Goal: Information Seeking & Learning: Learn about a topic

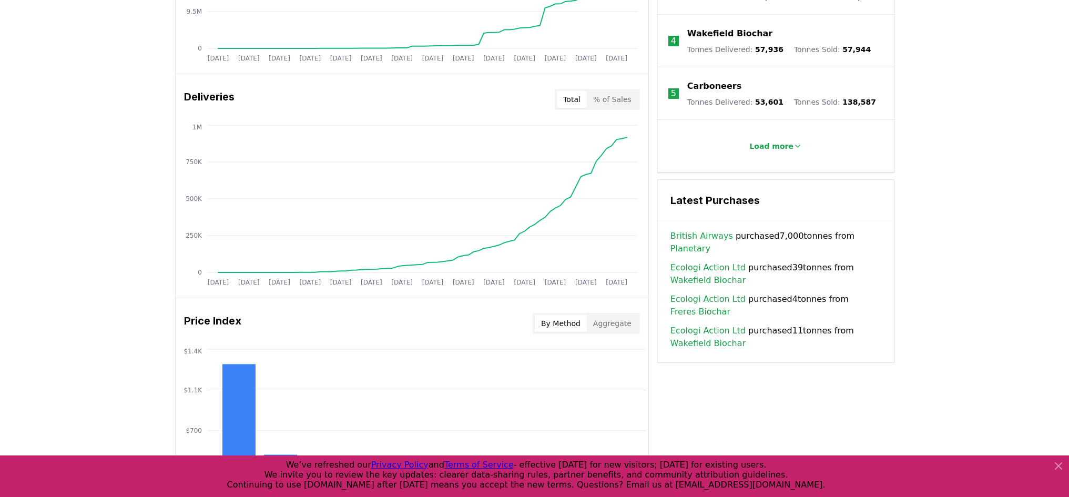
scroll to position [526, 0]
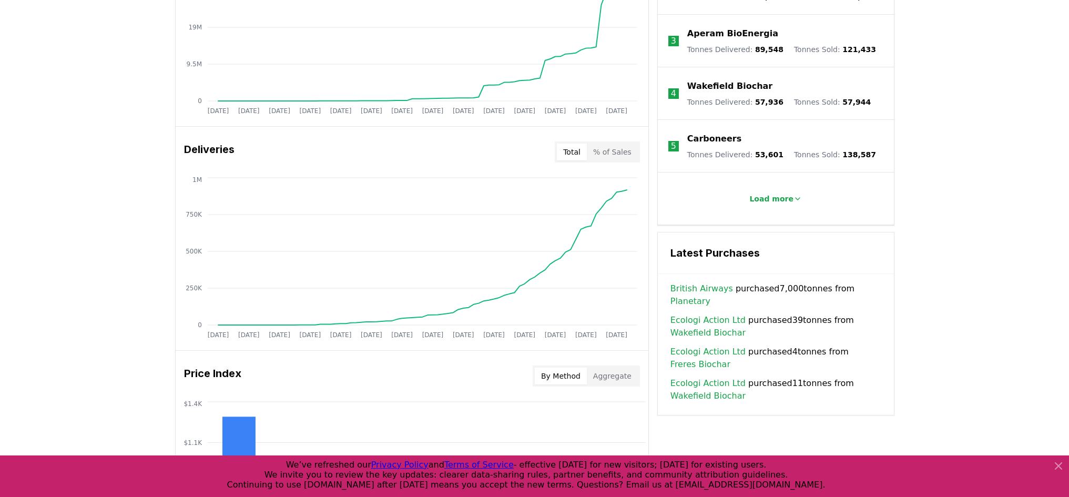
click at [714, 80] on p "Wakefield Biochar" at bounding box center [729, 86] width 85 height 13
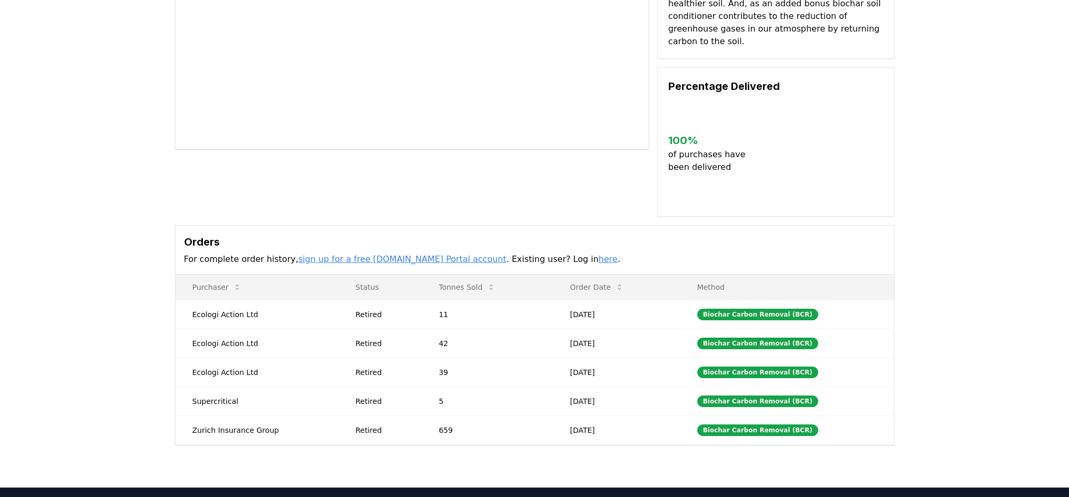
scroll to position [158, 0]
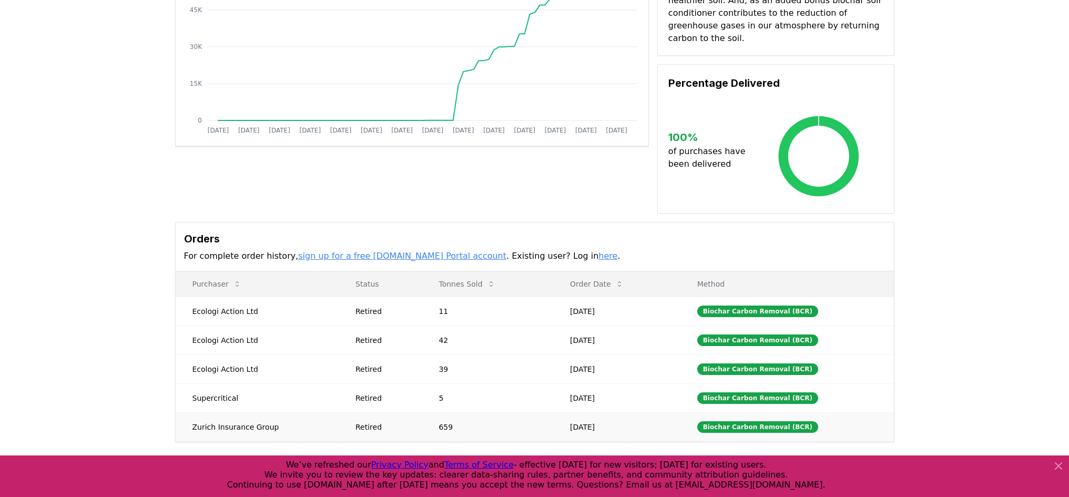
click at [439, 413] on td "659" at bounding box center [487, 426] width 131 height 29
click at [733, 421] on div "Biochar Carbon Removal (BCR)" at bounding box center [757, 427] width 121 height 12
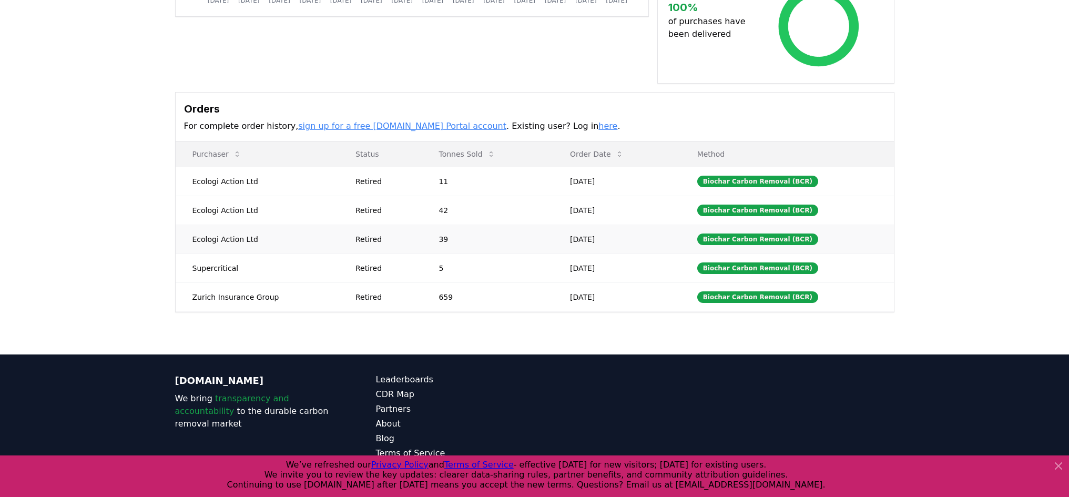
scroll to position [301, 0]
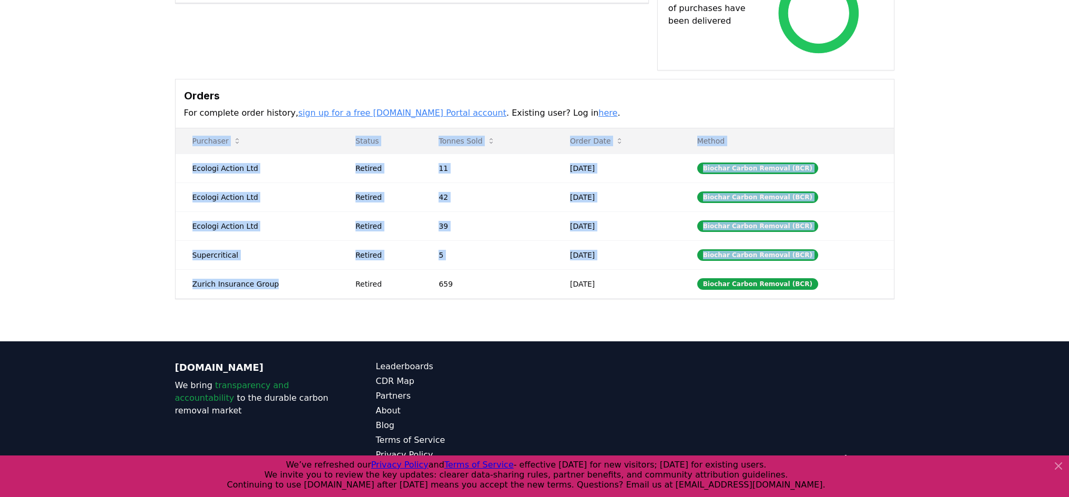
drag, startPoint x: 280, startPoint y: 273, endPoint x: 154, endPoint y: 277, distance: 125.7
click at [154, 277] on div "Supplier Metrics Total Sales Tonnes Sold Tonnes Delivered Jan 2019 Jul 2019 Jan…" at bounding box center [534, 60] width 1069 height 562
click at [171, 273] on div "Supplier Metrics Total Sales Tonnes Sold Tonnes Delivered Jan 2019 Jul 2019 Jan…" at bounding box center [535, 18] width 736 height 562
click at [197, 272] on td "Zurich Insurance Group" at bounding box center [258, 283] width 164 height 29
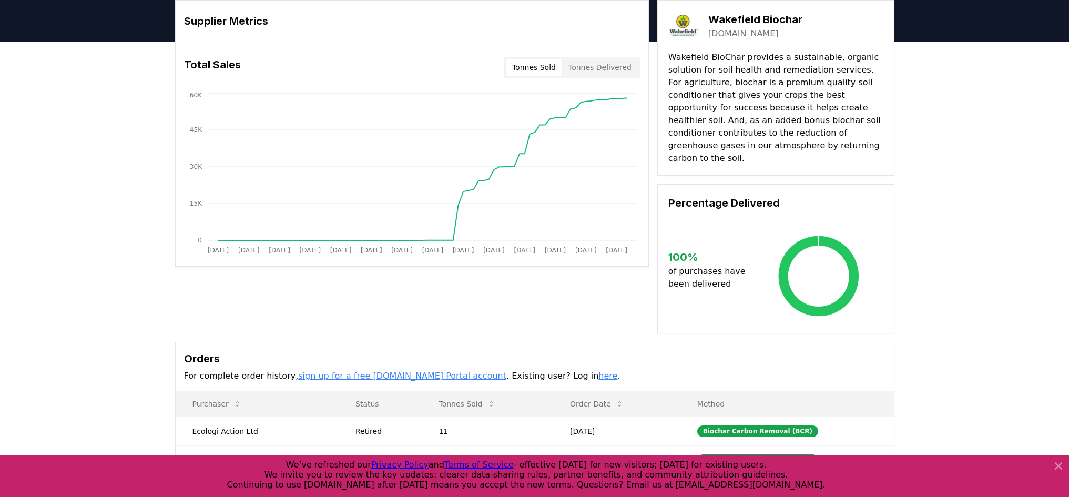
scroll to position [0, 0]
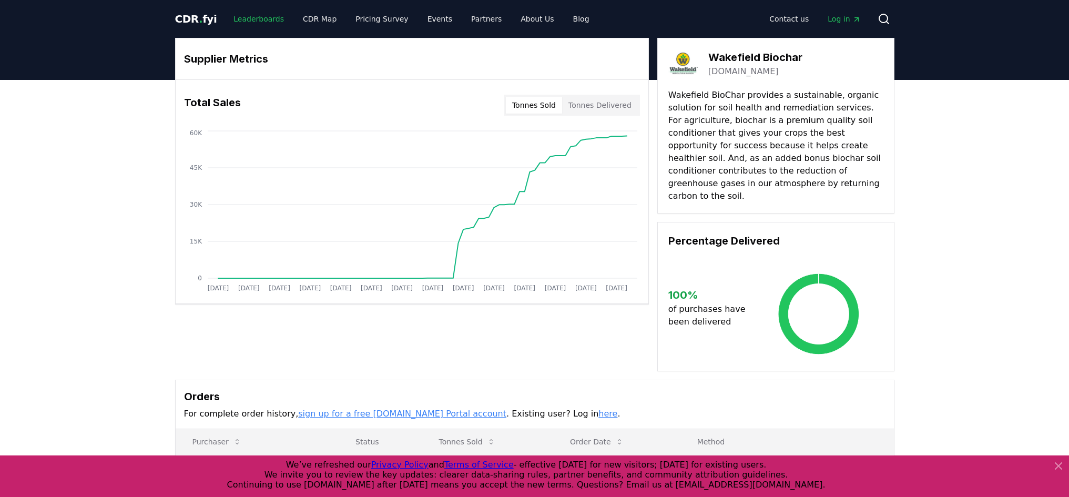
click at [264, 22] on link "Leaderboards" at bounding box center [258, 18] width 67 height 19
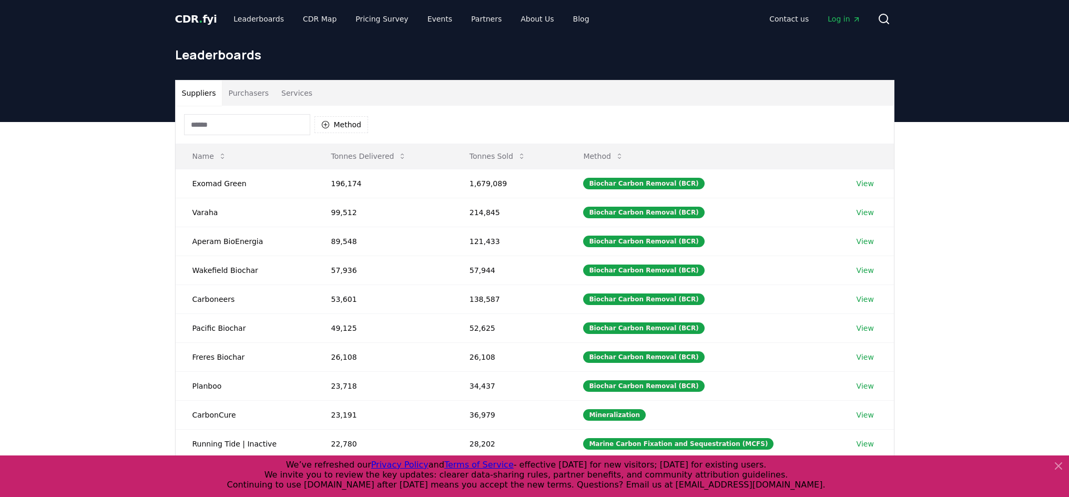
click at [245, 94] on button "Purchasers" at bounding box center [248, 92] width 53 height 25
click at [206, 90] on button "Suppliers" at bounding box center [199, 92] width 47 height 25
click at [253, 90] on button "Purchasers" at bounding box center [248, 92] width 53 height 25
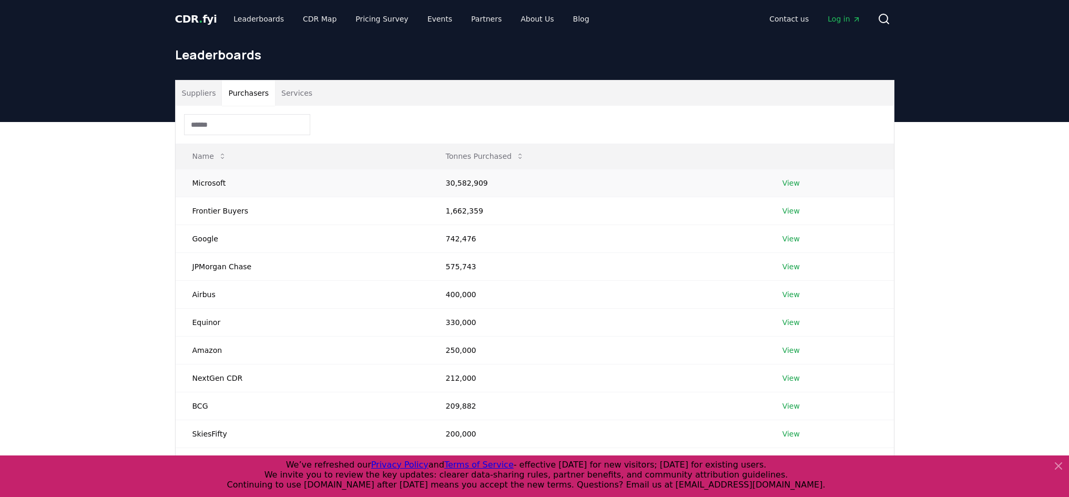
click at [791, 180] on link "View" at bounding box center [791, 183] width 17 height 11
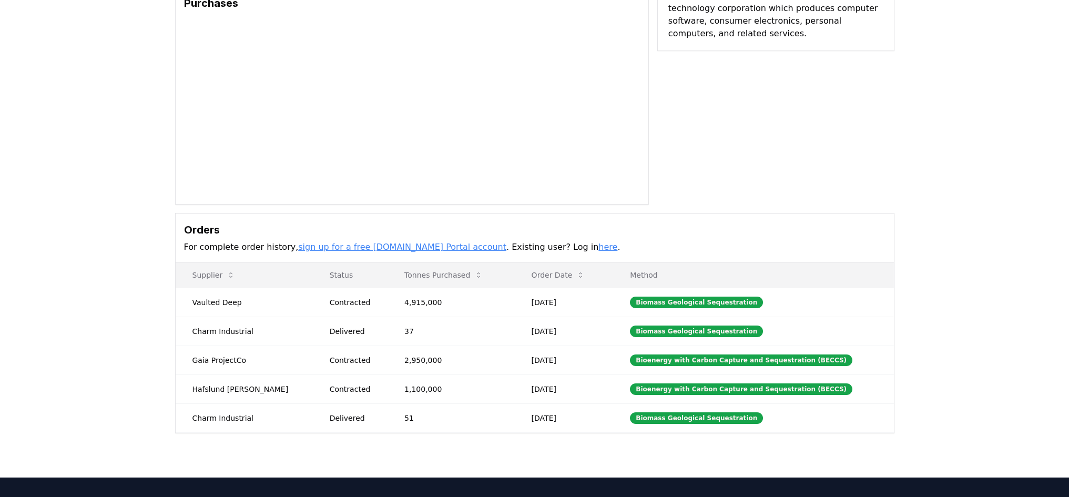
scroll to position [105, 0]
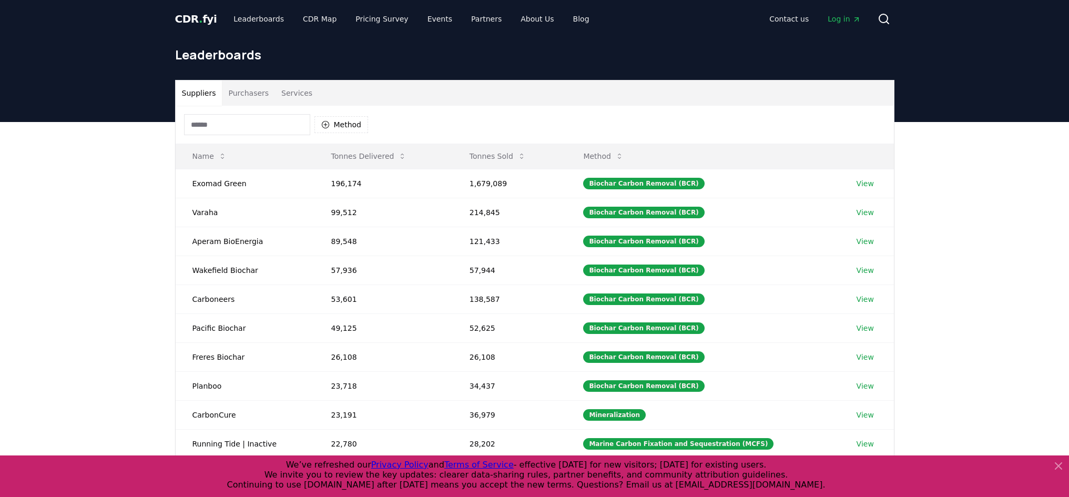
click at [245, 95] on button "Purchasers" at bounding box center [248, 92] width 53 height 25
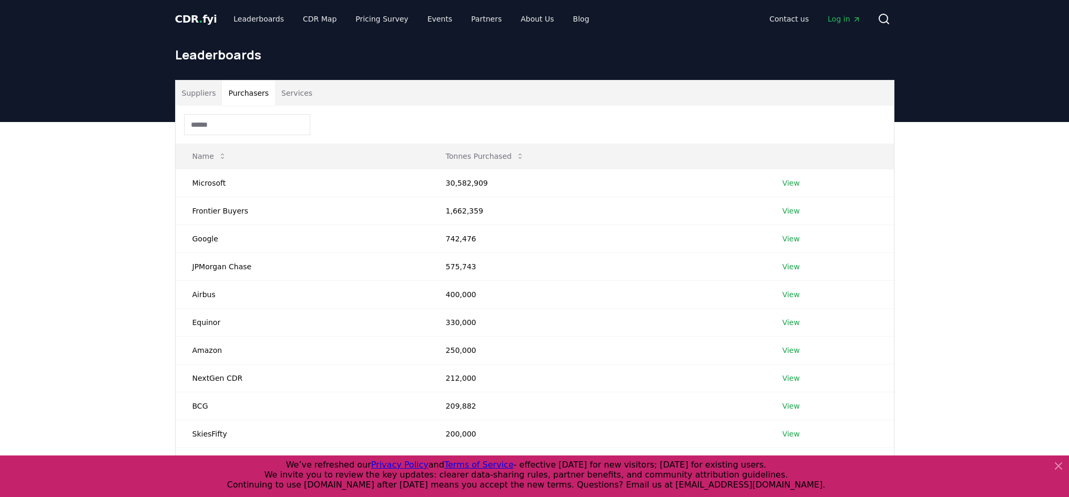
click at [95, 329] on div "Suppliers Purchasers Services Name Tonnes Purchased Microsoft 30,582,909 View F…" at bounding box center [534, 327] width 1069 height 411
click at [126, 301] on div "Suppliers Purchasers Services Name Tonnes Purchased Microsoft 30,582,909 View F…" at bounding box center [534, 327] width 1069 height 411
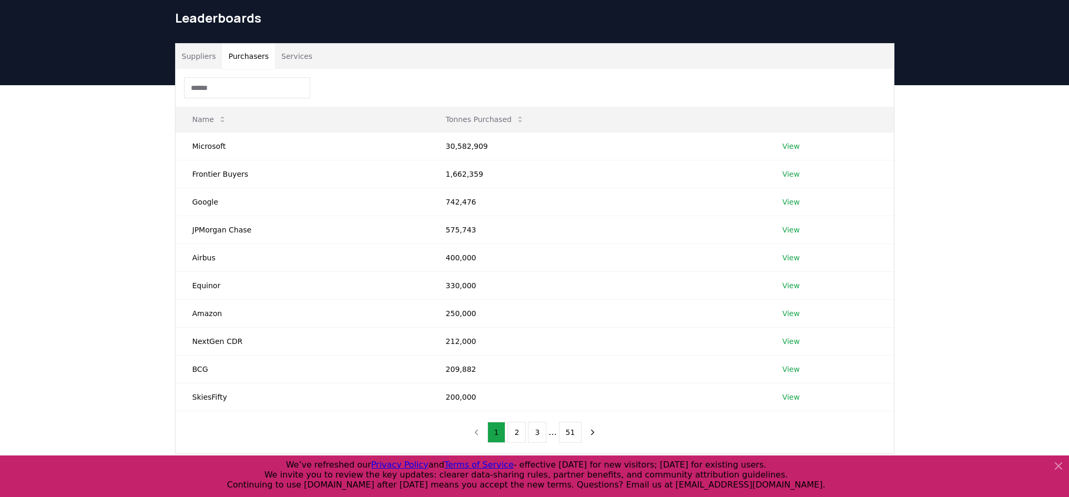
scroll to position [53, 0]
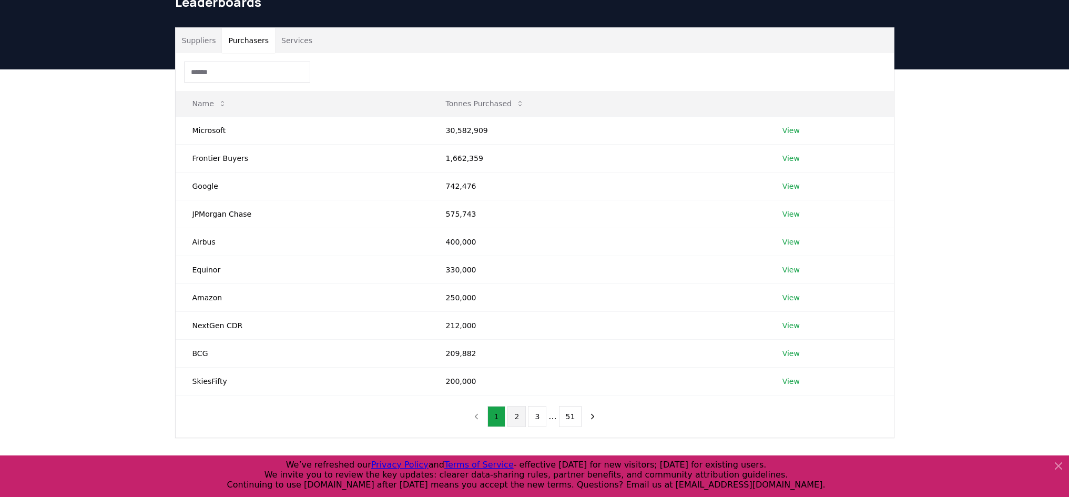
click at [519, 413] on button "2" at bounding box center [516, 416] width 18 height 21
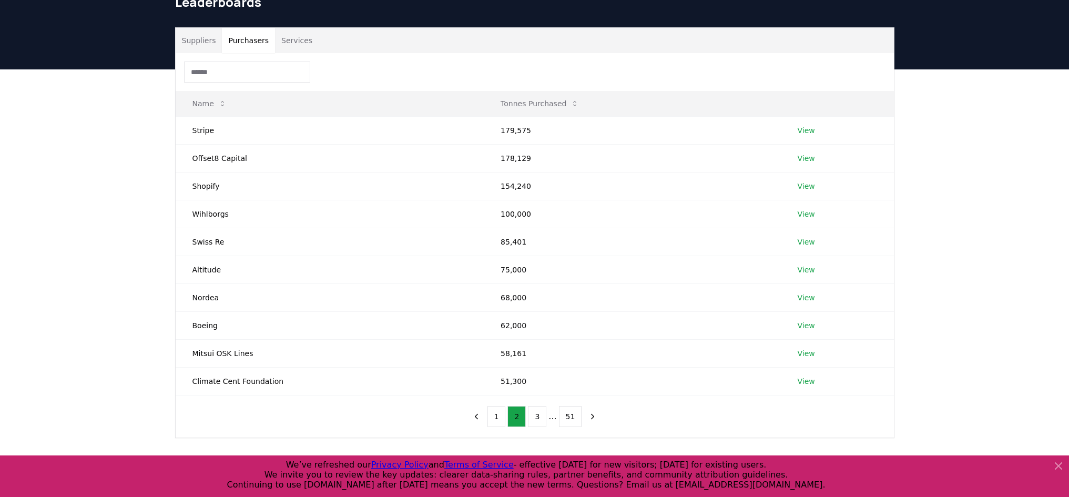
click at [245, 75] on input at bounding box center [247, 72] width 126 height 21
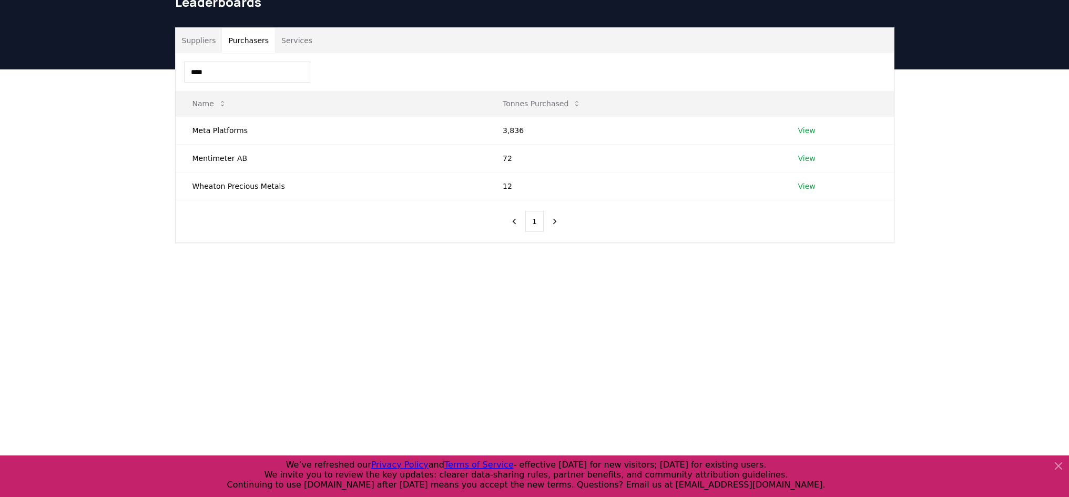
type input "****"
click at [219, 133] on td "Meta Platforms" at bounding box center [331, 130] width 310 height 28
click at [807, 131] on link "View" at bounding box center [806, 130] width 17 height 11
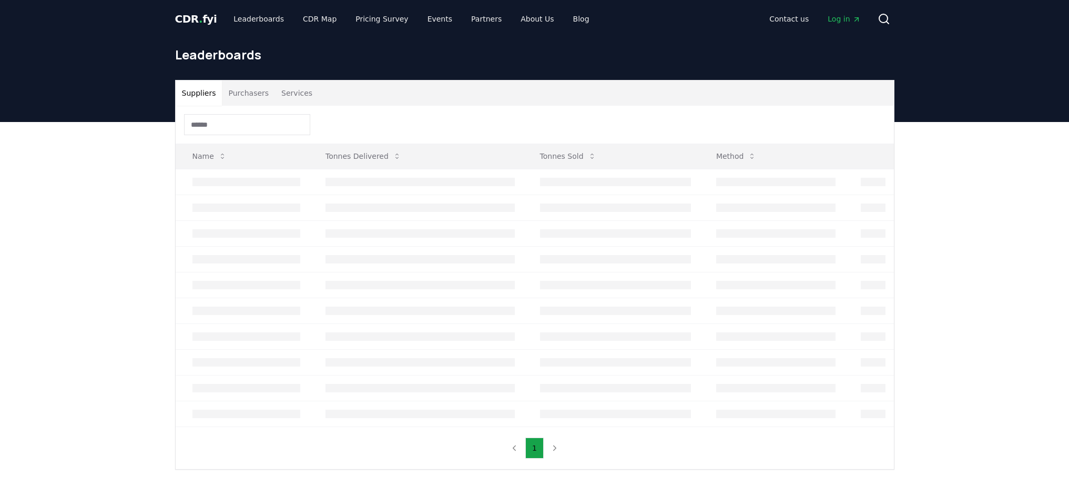
scroll to position [53, 0]
